Goal: Transaction & Acquisition: Purchase product/service

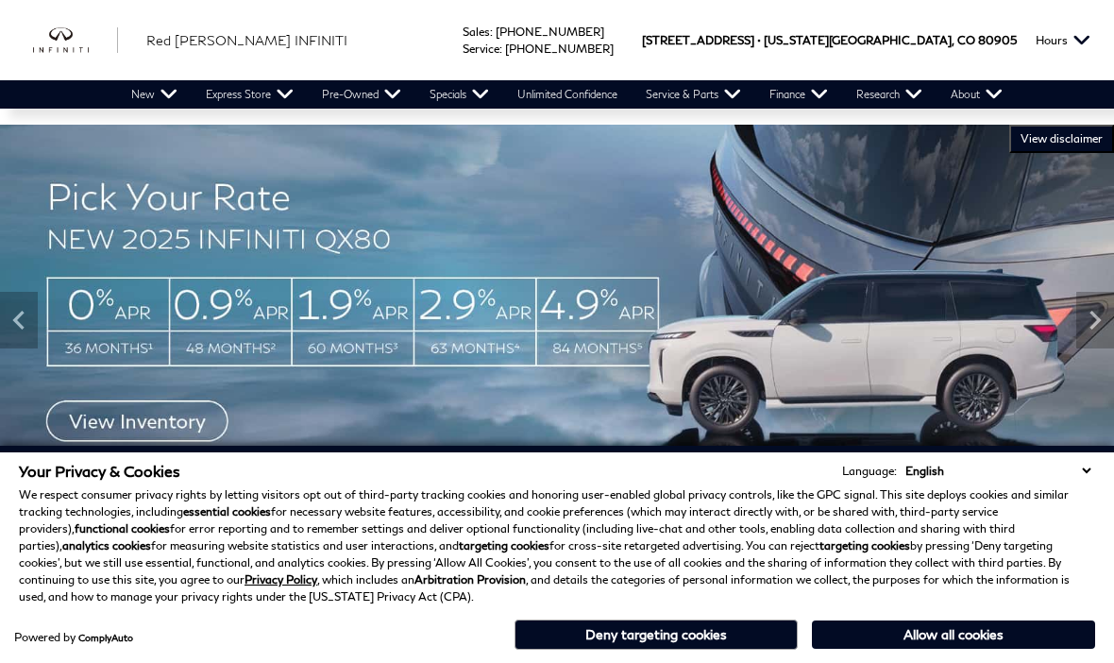
click at [0, 0] on link "View All Pre-Owned Inventory" at bounding box center [0, 0] width 0 height 0
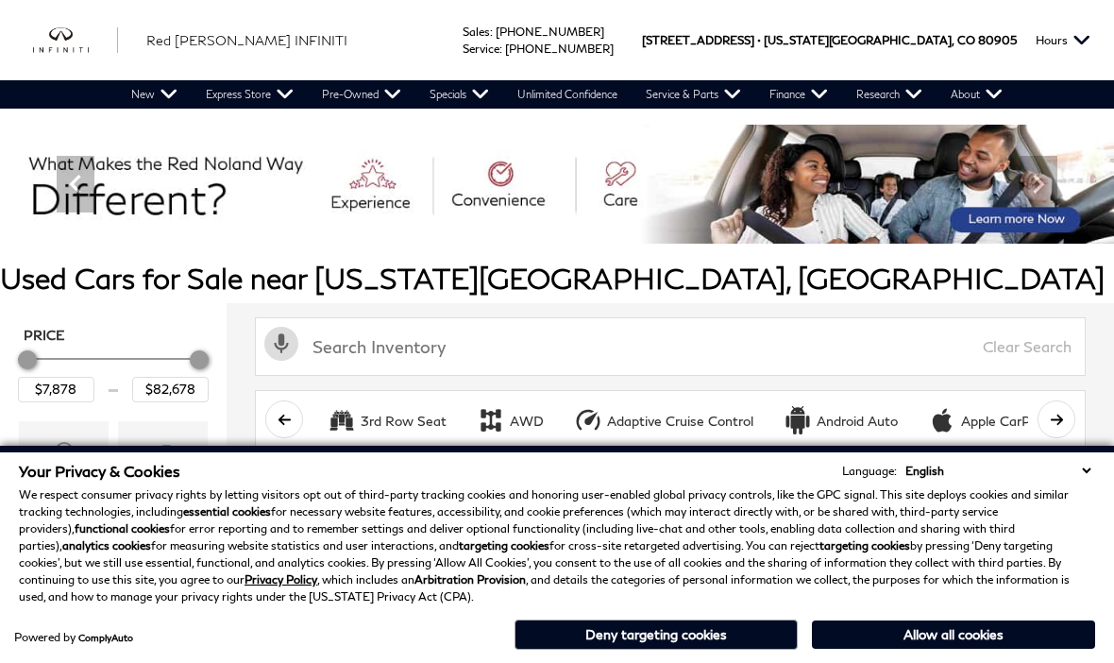
scroll to position [155, 0]
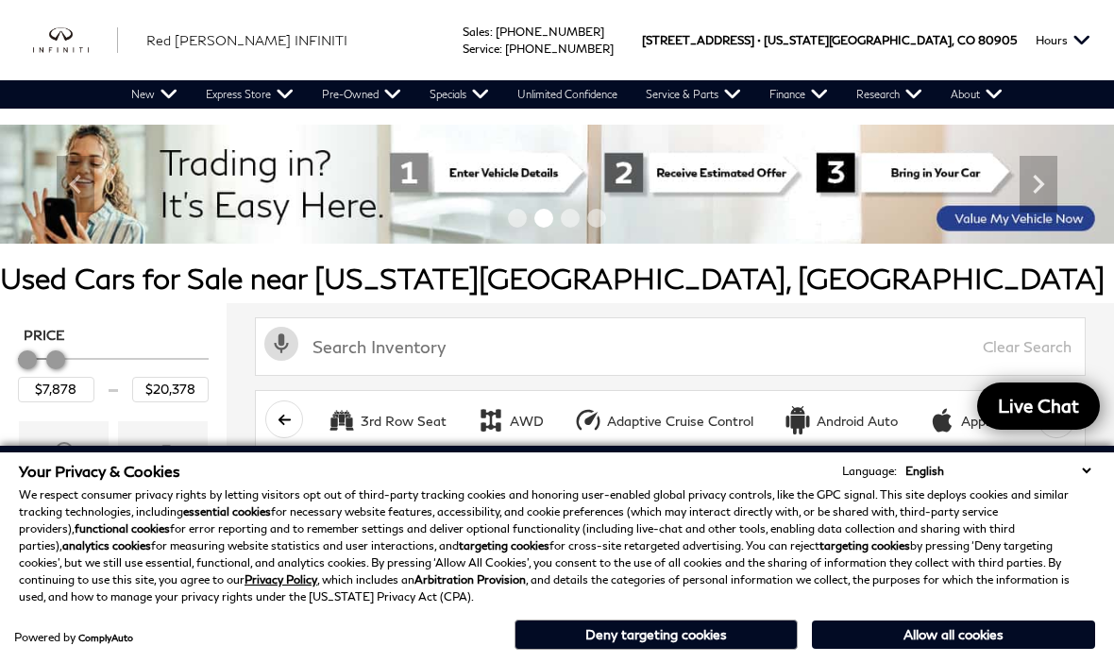
scroll to position [38, 0]
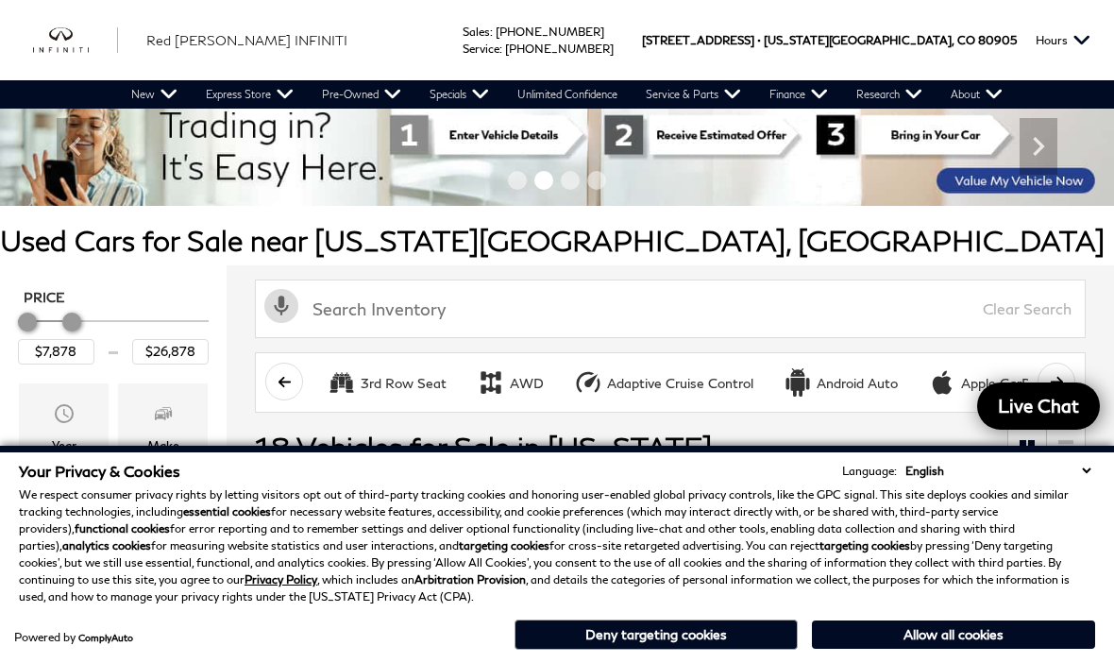
type input "$26,378"
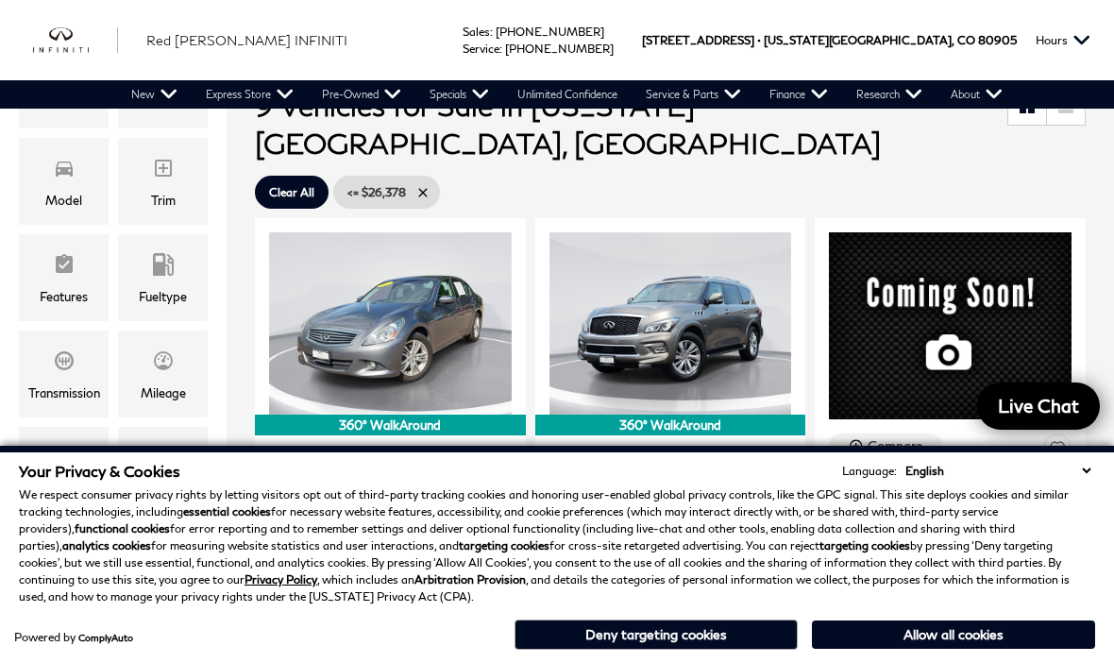
scroll to position [394, 0]
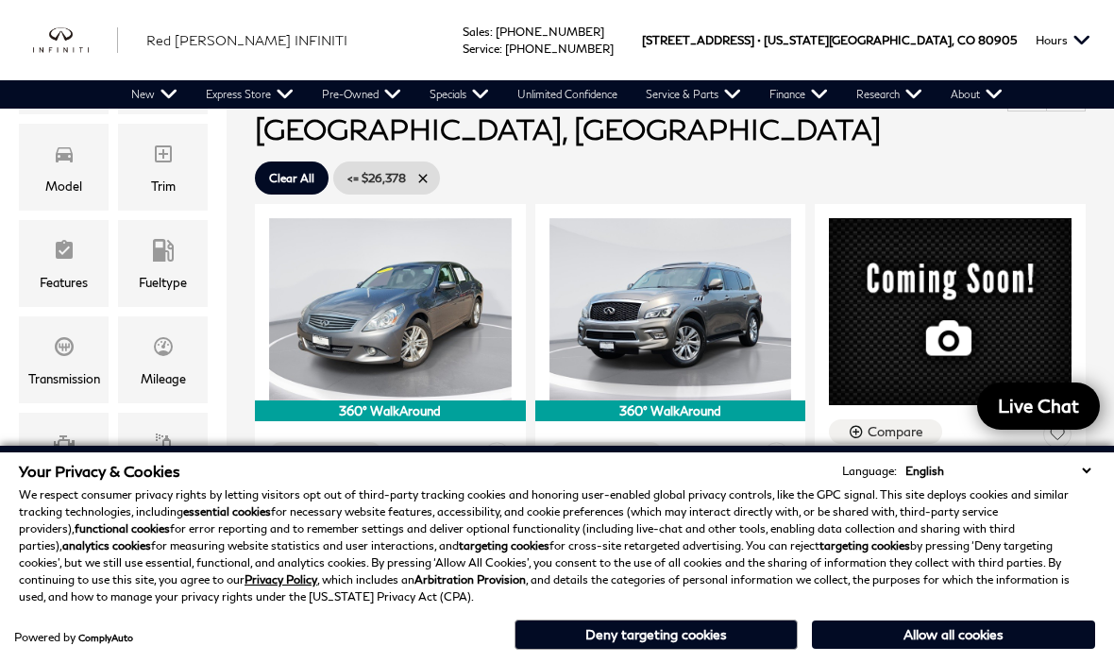
click at [179, 362] on div "Mileage" at bounding box center [163, 359] width 90 height 87
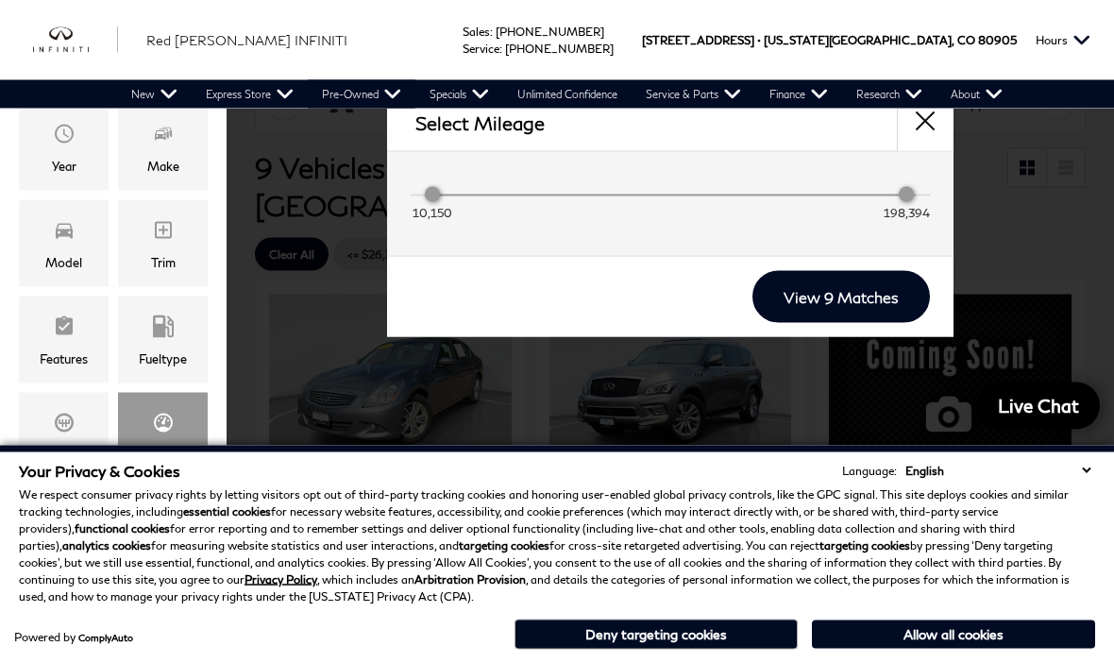
scroll to position [321, 0]
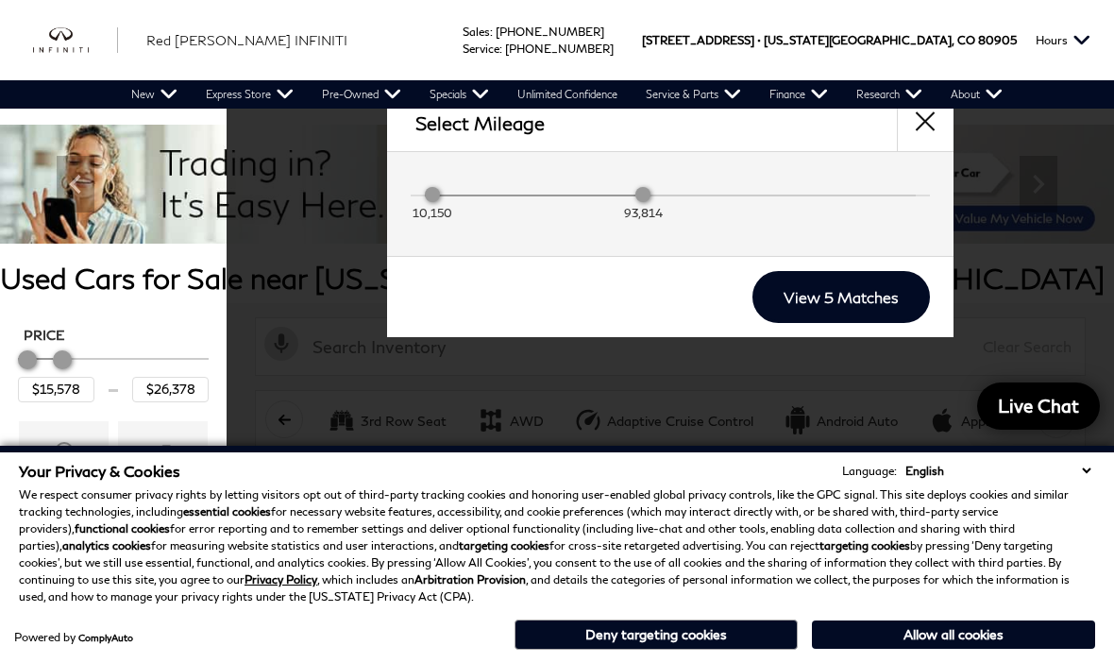
type input "$11,678"
click at [863, 295] on link "View 5 Matches" at bounding box center [840, 297] width 177 height 52
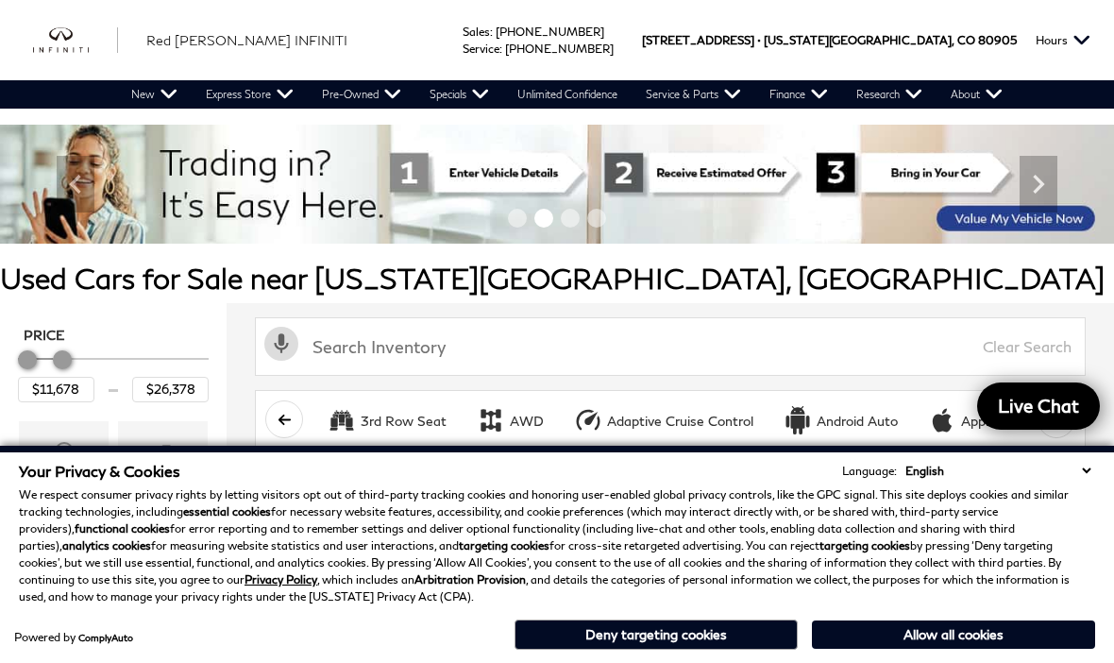
click at [714, 649] on button "Deny targeting cookies" at bounding box center [655, 634] width 283 height 30
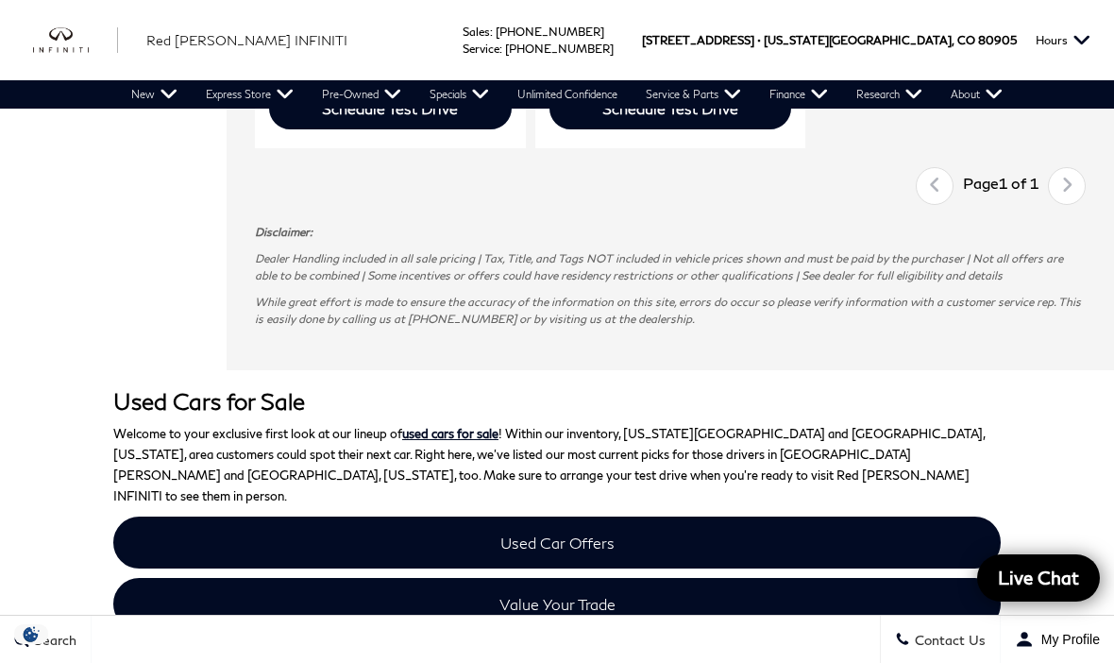
scroll to position [1721, 0]
